Goal: Use online tool/utility: Use online tool/utility

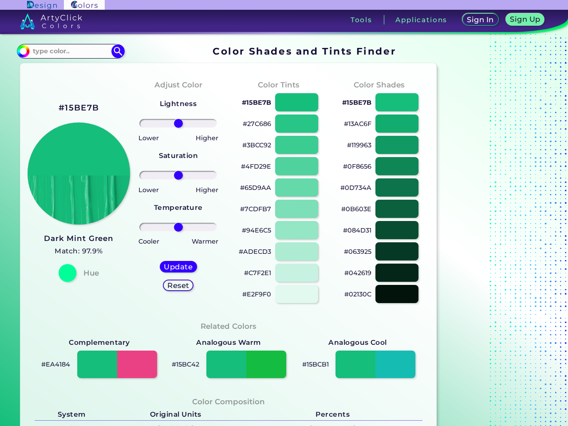
click at [361, 20] on h3 "Tools" at bounding box center [361, 19] width 22 height 7
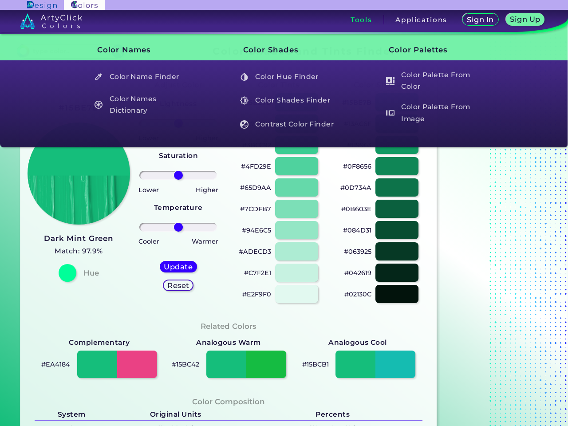
click at [421, 20] on h3 "Applications" at bounding box center [421, 19] width 52 height 7
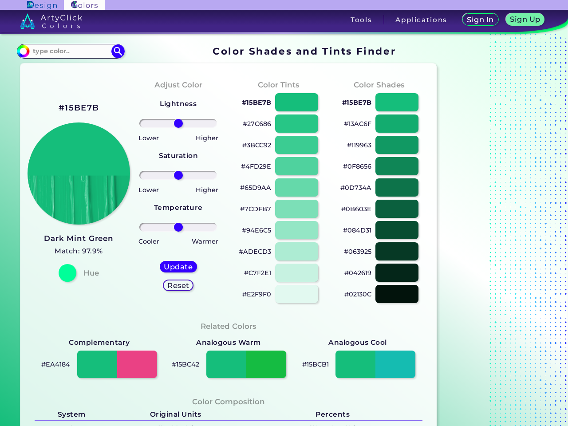
click at [118, 51] on img at bounding box center [117, 50] width 13 height 13
type input "#000000"
click at [78, 108] on h2 "#15BE7B" at bounding box center [79, 108] width 40 height 12
click at [178, 266] on h5 "Update" at bounding box center [178, 266] width 26 height 7
click at [178, 285] on h5 "Reset" at bounding box center [178, 285] width 20 height 7
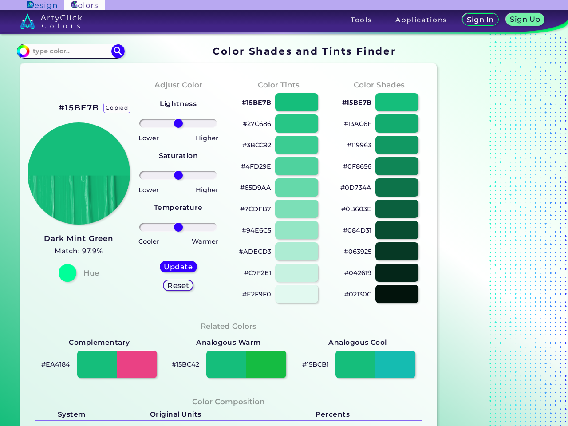
click at [256, 102] on p "#15BE7B" at bounding box center [256, 102] width 29 height 11
click at [296, 102] on p "copied" at bounding box center [286, 102] width 23 height 11
click at [257, 124] on p "#27C686" at bounding box center [257, 123] width 28 height 11
click at [296, 123] on p "copied" at bounding box center [286, 123] width 23 height 11
